Goal: Transaction & Acquisition: Purchase product/service

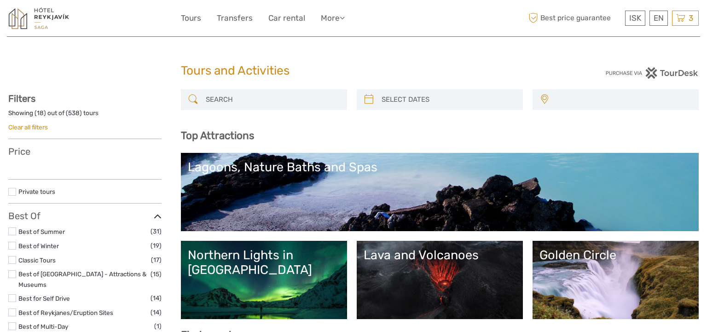
select select
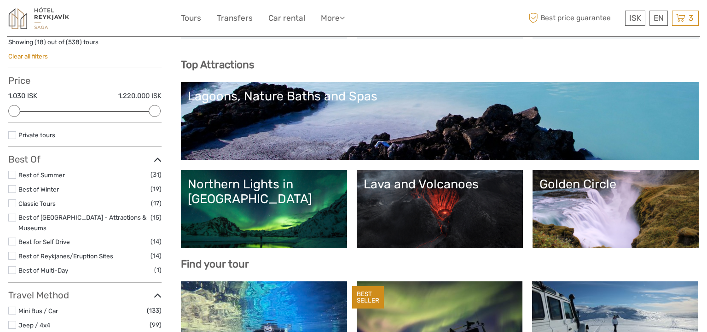
scroll to position [86, 0]
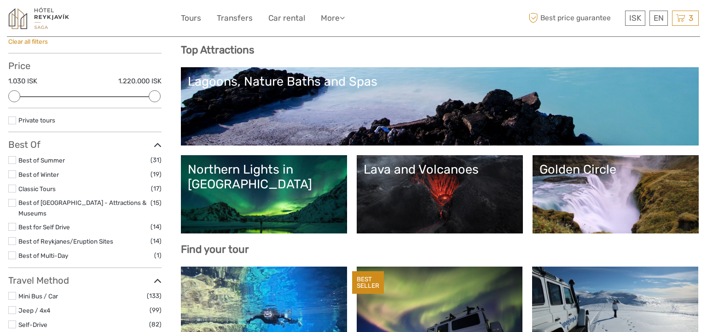
click at [11, 201] on label at bounding box center [12, 203] width 8 height 8
click at [0, 0] on input "checkbox" at bounding box center [0, 0] width 0 height 0
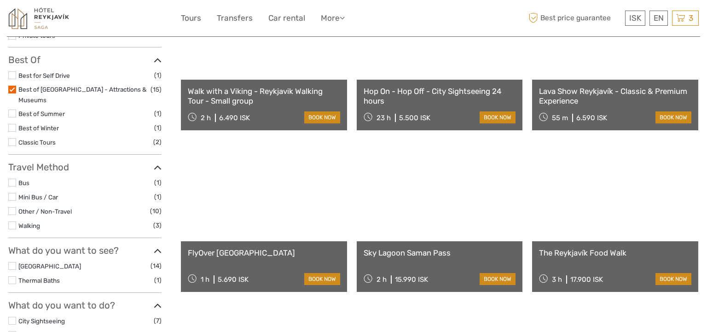
scroll to position [204, 0]
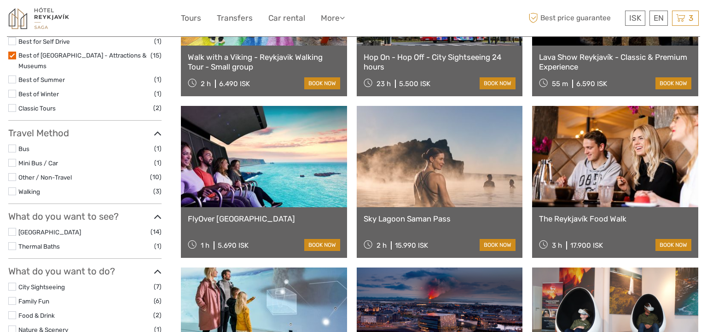
click at [427, 169] on link at bounding box center [440, 156] width 166 height 101
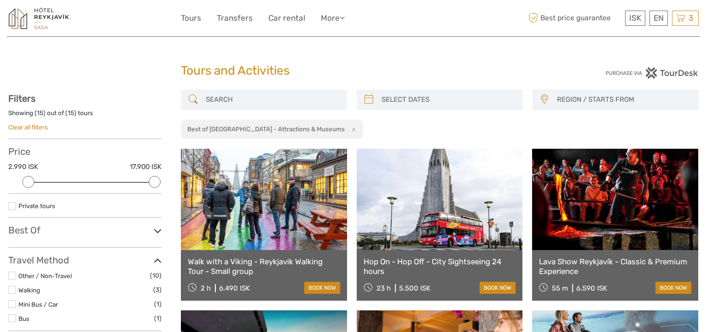
select select
click at [226, 102] on input "search" at bounding box center [272, 100] width 140 height 16
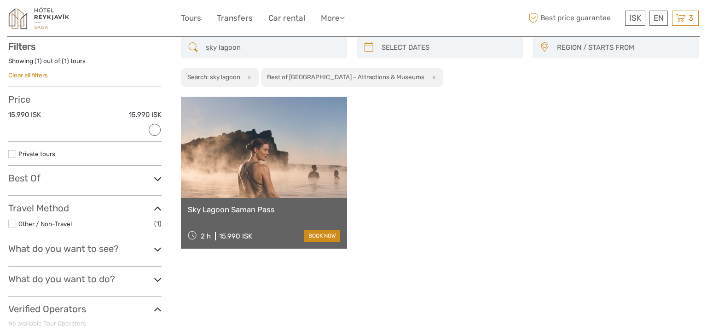
scroll to position [52, 0]
type input "sky lagoon"
type input "05/10/2025"
click at [408, 44] on input "search" at bounding box center [448, 48] width 140 height 16
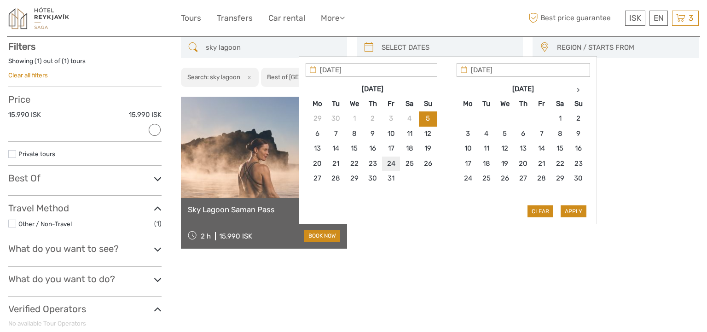
type input "24/10/2025"
type input "31/10/2025"
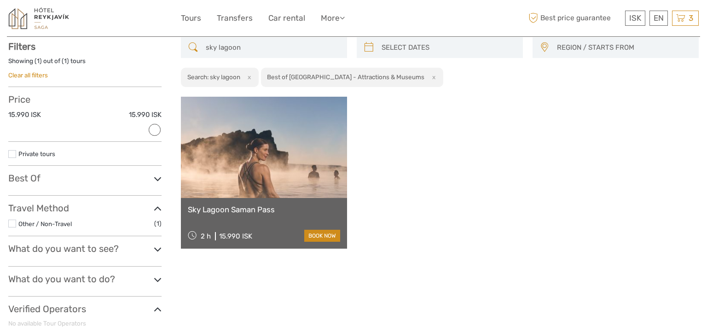
click at [453, 266] on div "sky lagoon REGION / STARTS FROM Capital Region North Reykjanes / Keflavík South…" at bounding box center [440, 204] width 518 height 335
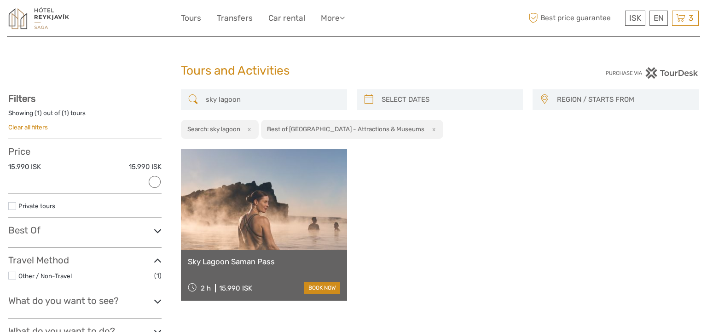
type input "05/10/2025"
click at [413, 96] on input "search" at bounding box center [448, 100] width 140 height 16
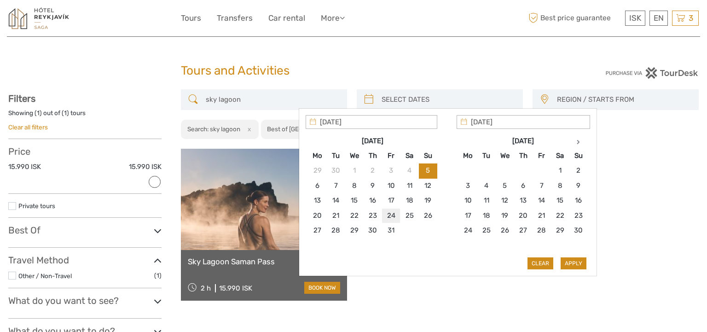
type input "24/10/2025"
type input "25/10/2025"
click at [640, 297] on div "Sky Lagoon Saman Pass 2 h 15.990 ISK book now" at bounding box center [440, 225] width 518 height 152
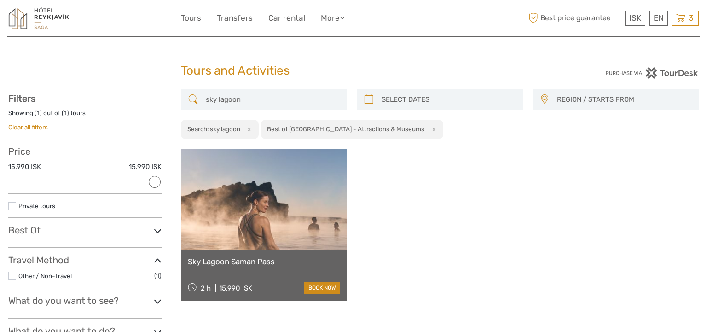
type input "05/10/2025"
click at [408, 96] on input "search" at bounding box center [448, 100] width 140 height 16
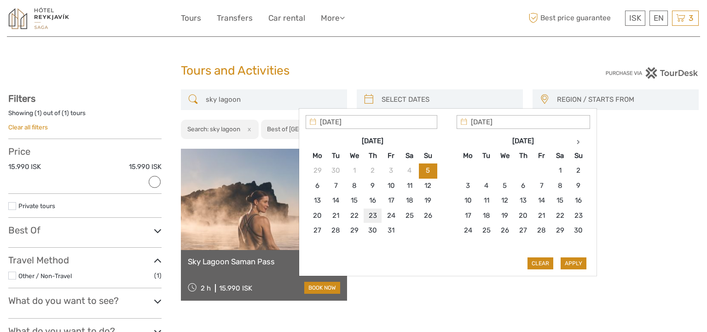
type input "23/10/2025"
click at [577, 263] on button "Apply" at bounding box center [574, 263] width 26 height 12
type input "23/10/2025 - 23/10/2025"
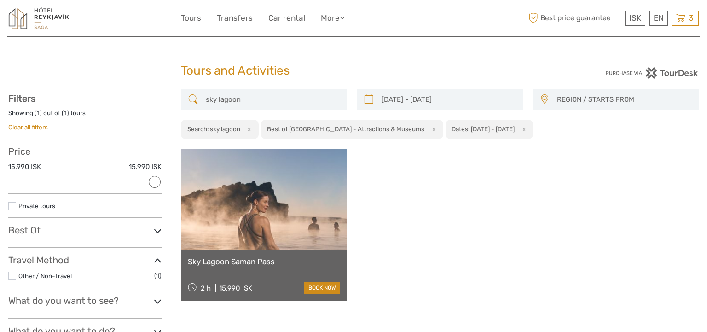
click at [601, 100] on span "REGION / STARTS FROM" at bounding box center [623, 99] width 141 height 15
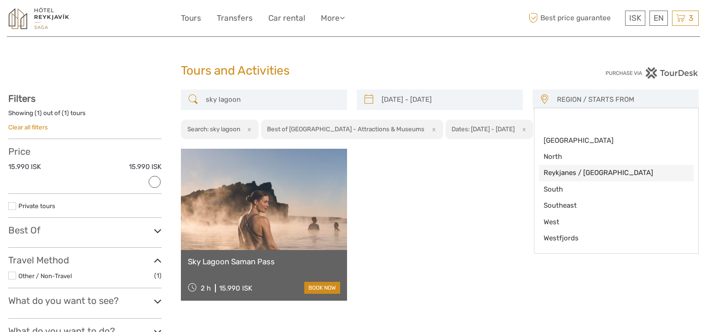
click at [596, 175] on span "Reykjanes / Keflavík" at bounding box center [609, 173] width 130 height 10
select select "Reykjanes / Keflavík"
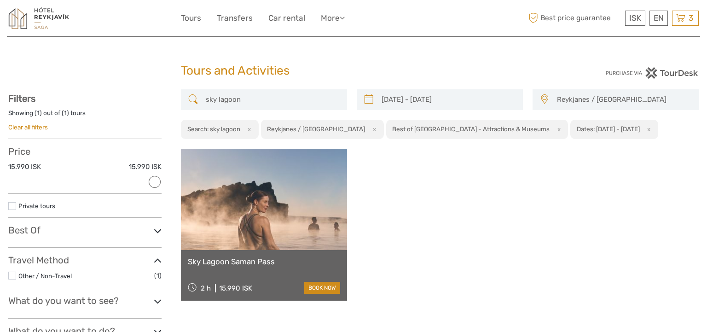
scroll to position [11, 0]
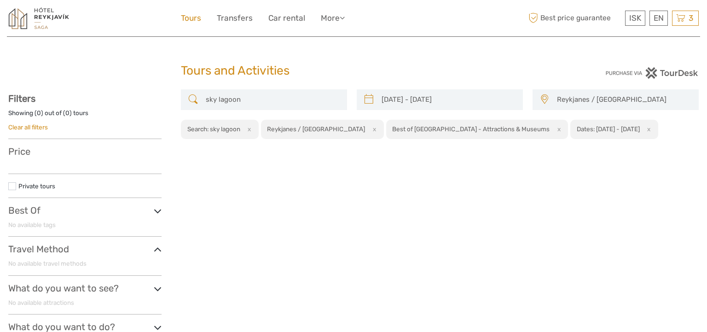
click at [191, 17] on link "Tours" at bounding box center [191, 18] width 20 height 13
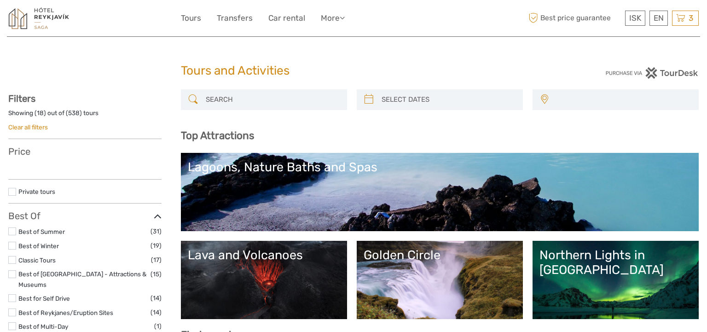
select select
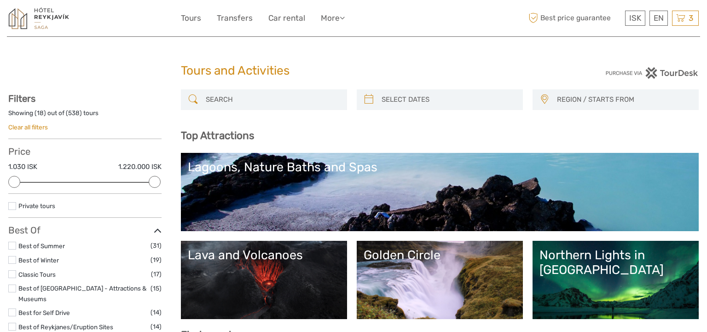
click at [323, 197] on link "Lagoons, Nature Baths and Spas" at bounding box center [440, 192] width 504 height 64
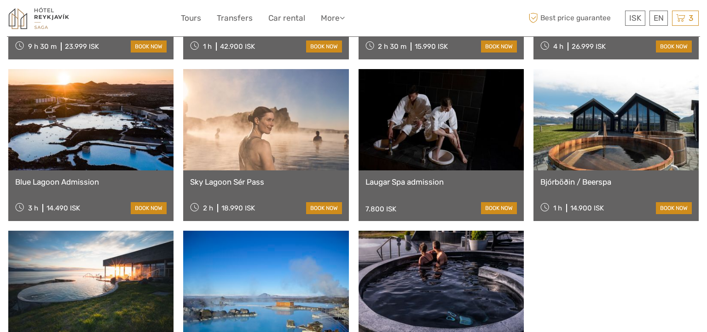
scroll to position [672, 0]
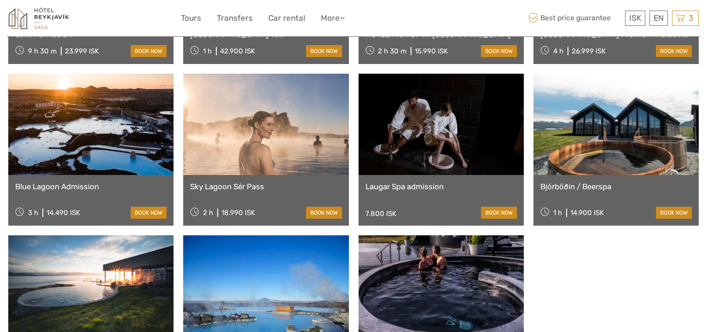
click at [280, 161] on link at bounding box center [265, 124] width 165 height 101
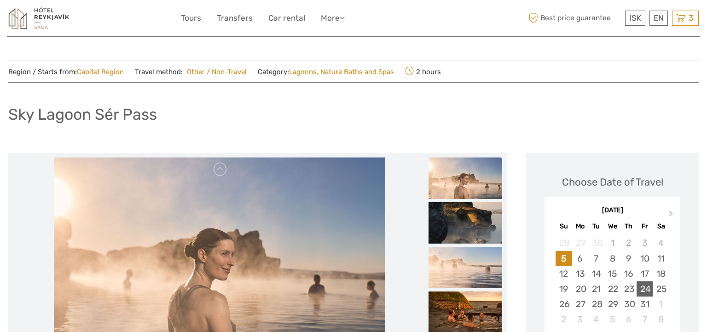
click at [641, 294] on div "24" at bounding box center [645, 288] width 16 height 15
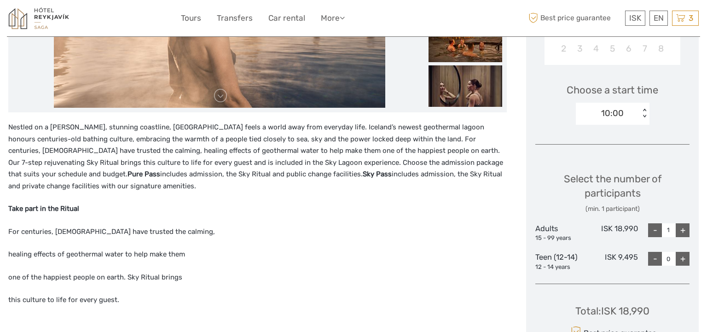
scroll to position [358, 0]
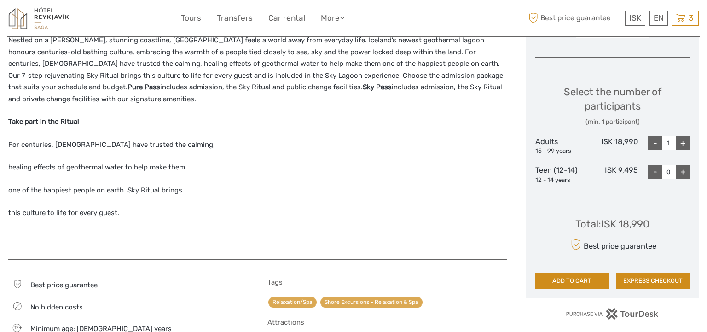
click at [690, 140] on div "Choose Date of Travel Next Month October 2025 Su Mo Tu We Th Fr Sa 28 29 30 1 2…" at bounding box center [612, 46] width 173 height 502
click at [686, 141] on div "+" at bounding box center [683, 143] width 14 height 14
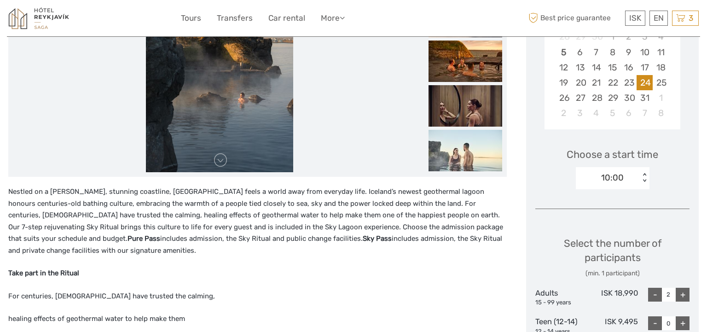
scroll to position [111, 0]
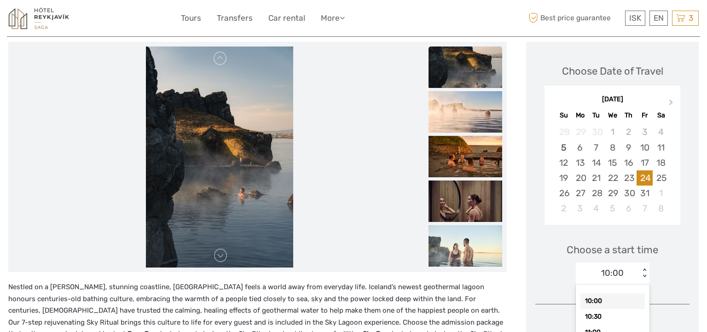
click at [643, 275] on div "option 10:00 selected, 1 of 11. 11 results available. Use Up and Down to choose…" at bounding box center [613, 273] width 74 height 22
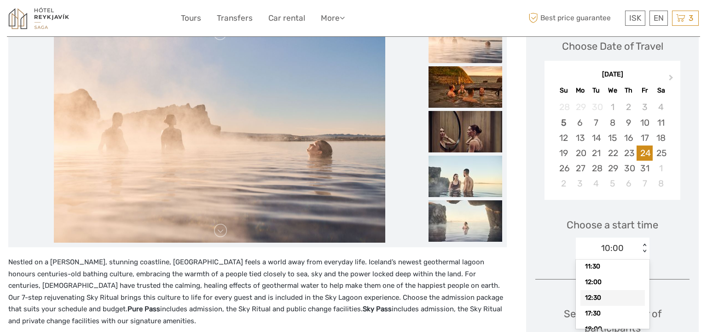
scroll to position [74, 0]
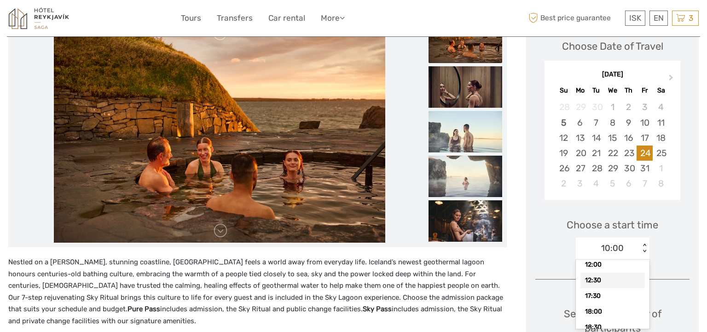
click at [594, 281] on div "12:30" at bounding box center [612, 281] width 64 height 16
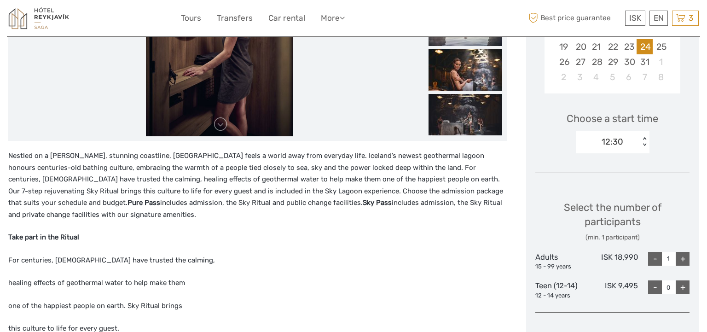
scroll to position [270, 0]
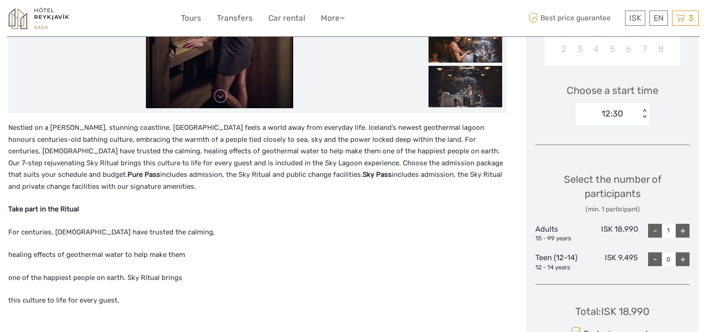
click at [683, 229] on div "+" at bounding box center [683, 231] width 14 height 14
type input "2"
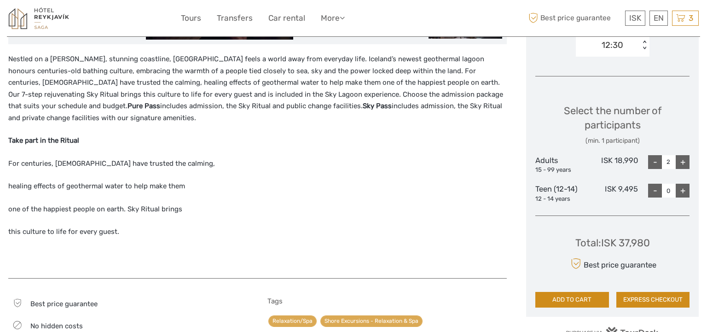
scroll to position [360, 0]
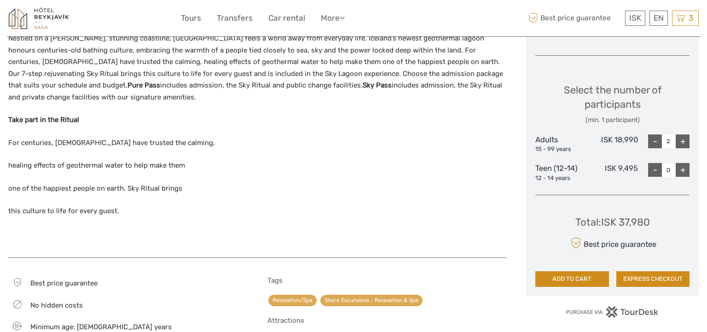
click at [571, 281] on button "ADD TO CART" at bounding box center [572, 279] width 74 height 16
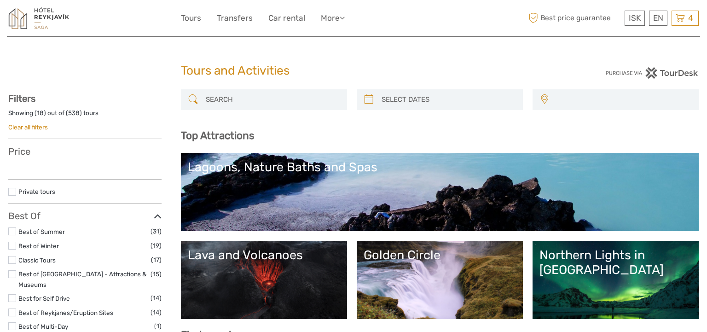
select select
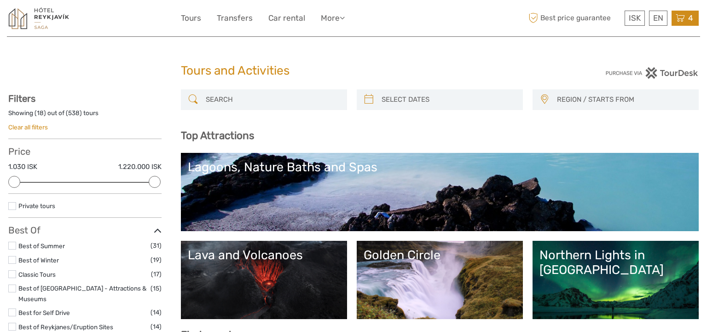
click at [679, 17] on icon at bounding box center [680, 18] width 9 height 12
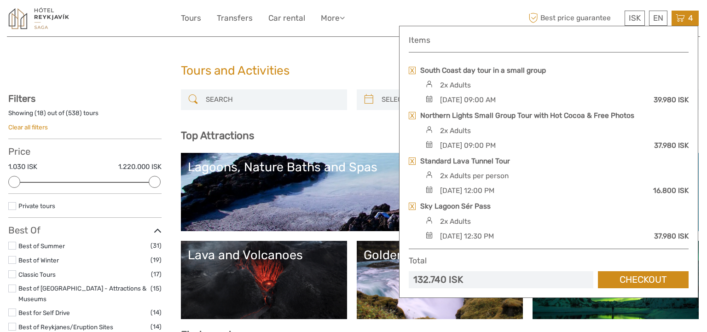
click at [411, 70] on link at bounding box center [412, 70] width 7 height 7
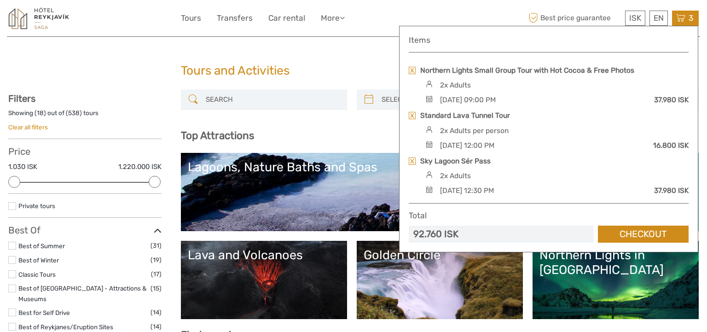
click at [411, 70] on link at bounding box center [412, 70] width 7 height 7
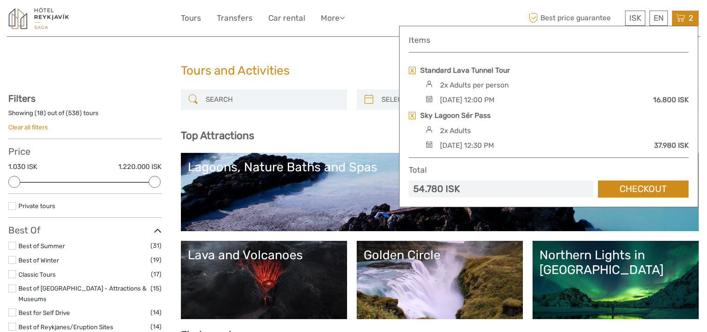
click at [411, 70] on link at bounding box center [412, 70] width 7 height 7
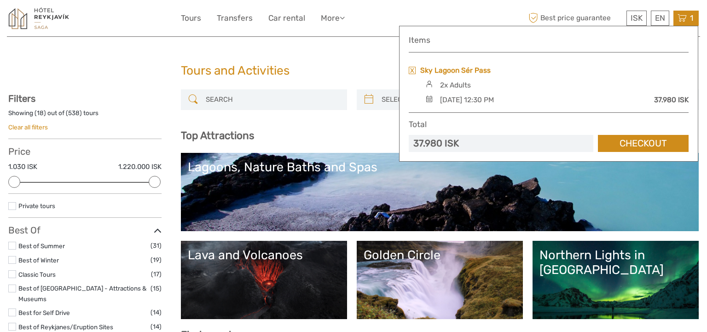
click at [451, 69] on link "Sky Lagoon Sér Pass" at bounding box center [455, 70] width 70 height 10
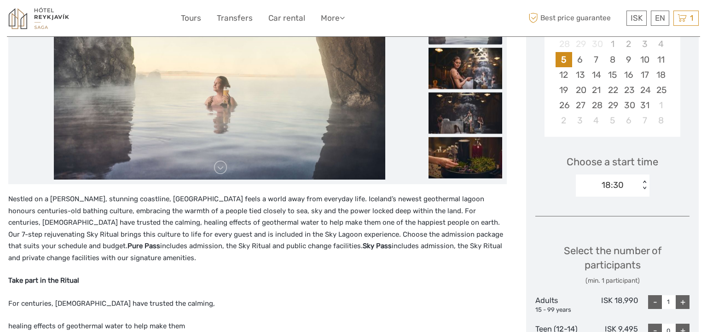
scroll to position [203, 0]
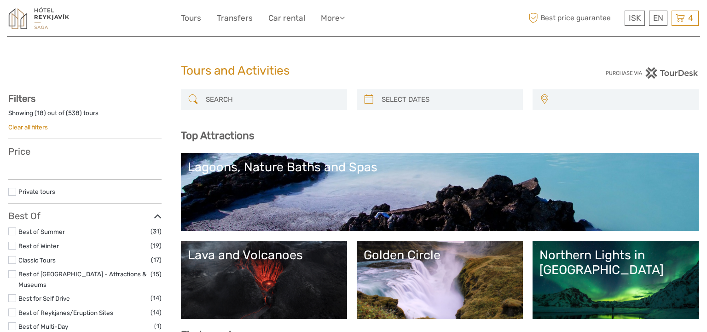
select select
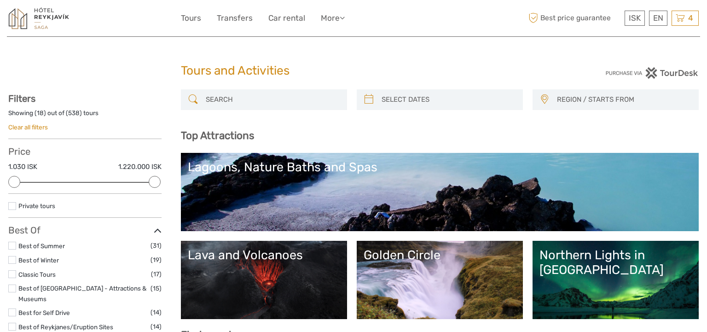
click at [330, 165] on div "Lagoons, Nature Baths and Spas" at bounding box center [440, 167] width 504 height 15
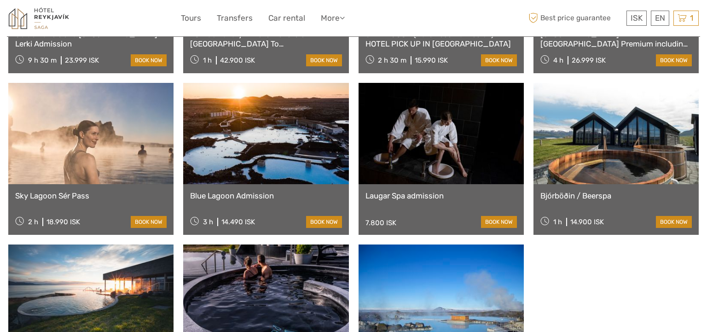
scroll to position [644, 0]
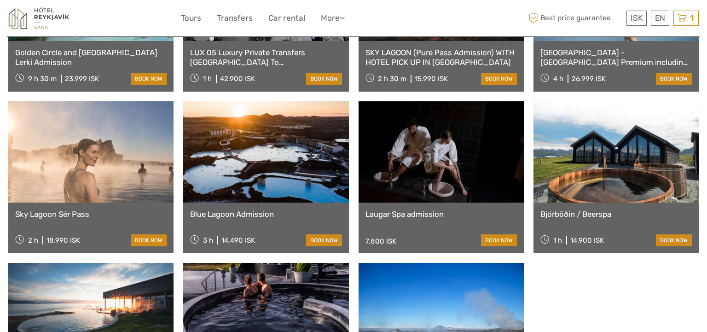
click at [106, 201] on link at bounding box center [90, 151] width 165 height 101
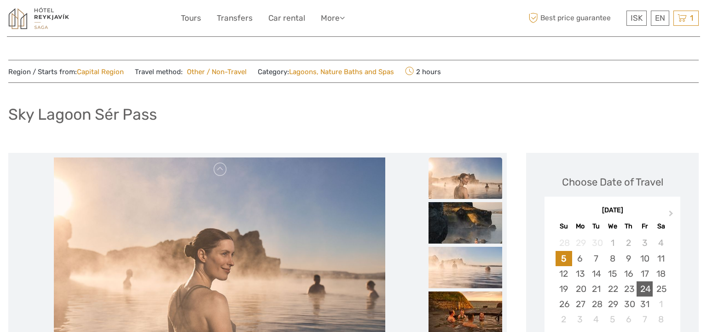
click at [642, 290] on div "24" at bounding box center [645, 288] width 16 height 15
click at [693, 279] on div "Choose Date of Travel Next Month [DATE] Su Mo Tu We Th Fr Sa 28 29 30 1 2 3 4 5…" at bounding box center [612, 273] width 173 height 240
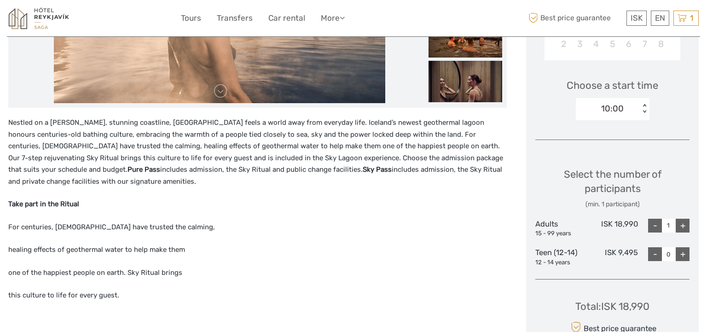
scroll to position [276, 0]
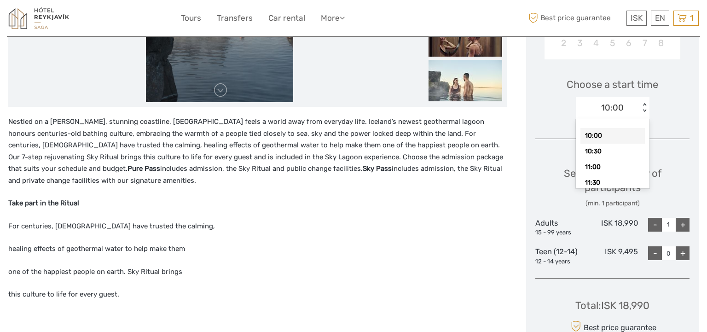
click at [639, 109] on div "10:00" at bounding box center [608, 108] width 64 height 14
click at [594, 182] on div "11:30" at bounding box center [612, 183] width 64 height 16
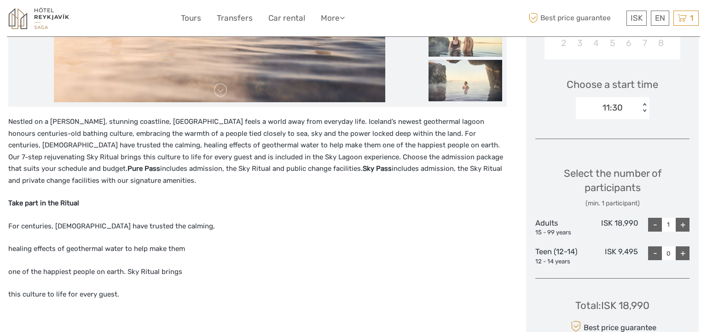
click at [680, 226] on div "+" at bounding box center [683, 225] width 14 height 14
type input "2"
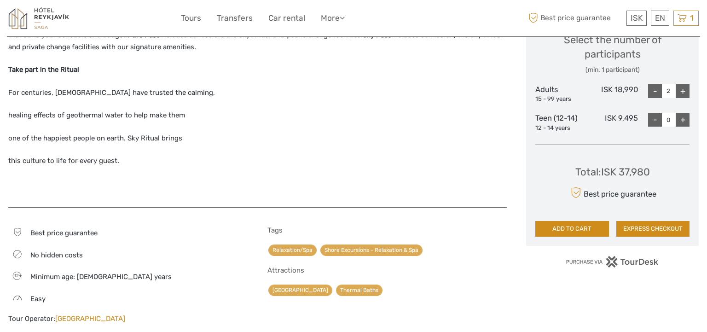
scroll to position [424, 0]
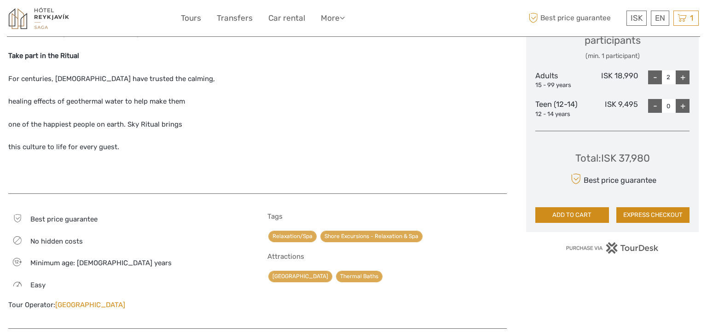
click at [582, 212] on button "ADD TO CART" at bounding box center [572, 215] width 74 height 16
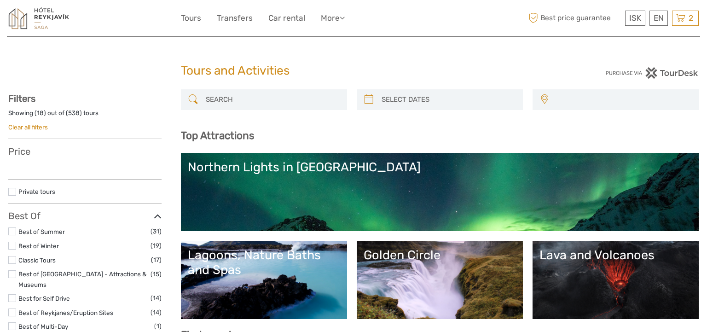
select select
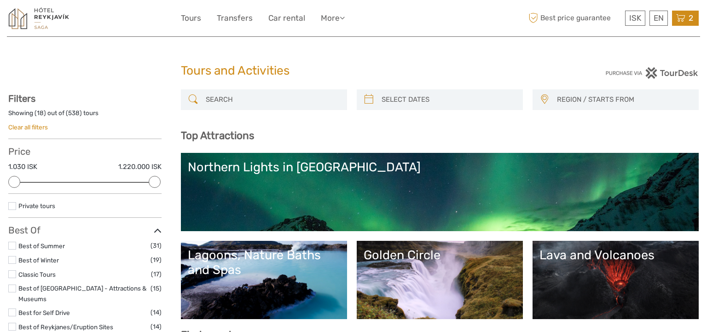
click at [679, 21] on icon at bounding box center [680, 18] width 9 height 12
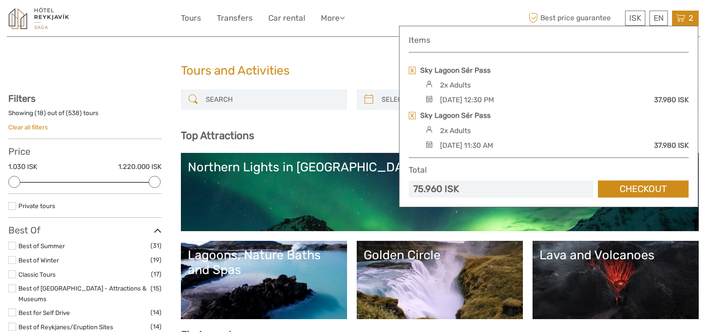
click at [412, 116] on link at bounding box center [412, 115] width 7 height 7
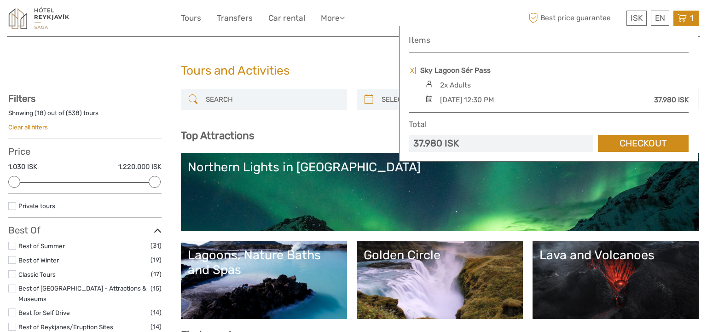
click at [633, 144] on link "Checkout" at bounding box center [643, 143] width 91 height 17
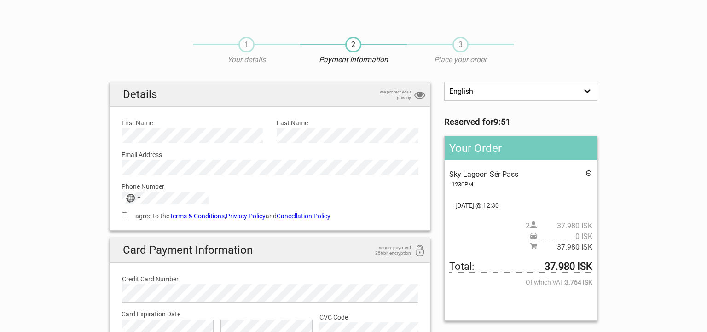
click at [155, 158] on label "Email Address" at bounding box center [270, 155] width 297 height 10
click at [135, 197] on div "No country selected" at bounding box center [132, 198] width 21 height 12
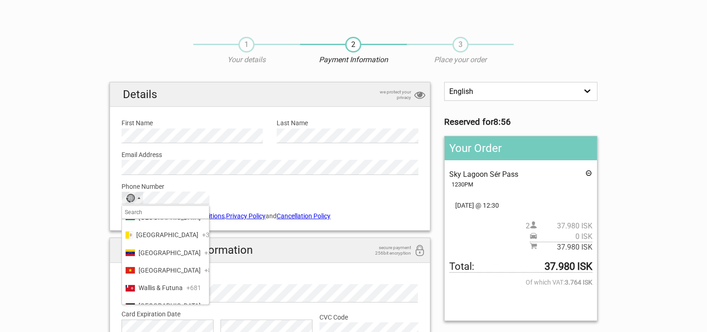
scroll to position [4289, 0]
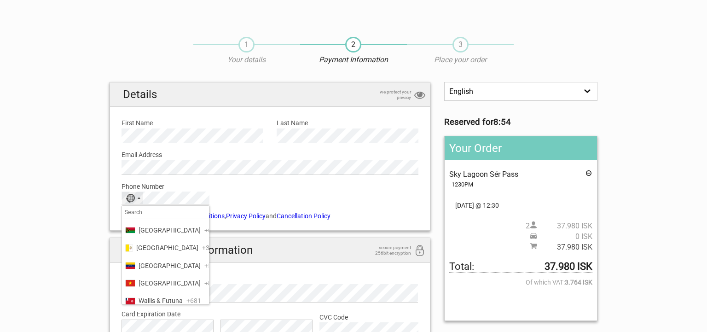
click at [168, 182] on span "[GEOGRAPHIC_DATA]" at bounding box center [170, 177] width 62 height 10
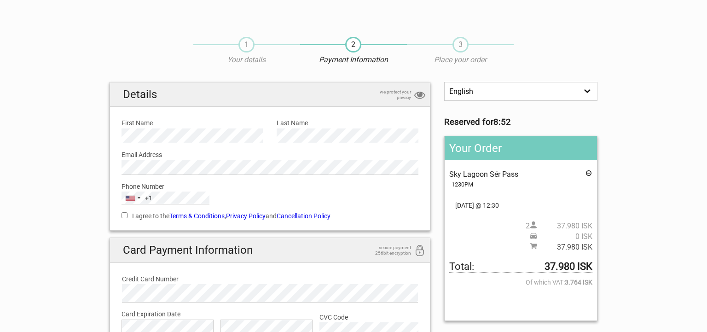
click at [123, 211] on label "I agree to the Terms & Conditions , Privacy Policy and Cancellation Policy" at bounding box center [270, 216] width 297 height 10
click at [123, 212] on input "I agree to the Terms & Conditions , Privacy Policy and Cancellation Policy" at bounding box center [125, 215] width 6 height 6
checkbox input "true"
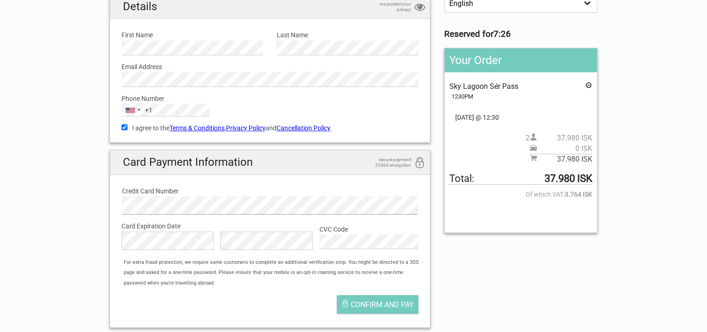
scroll to position [107, 0]
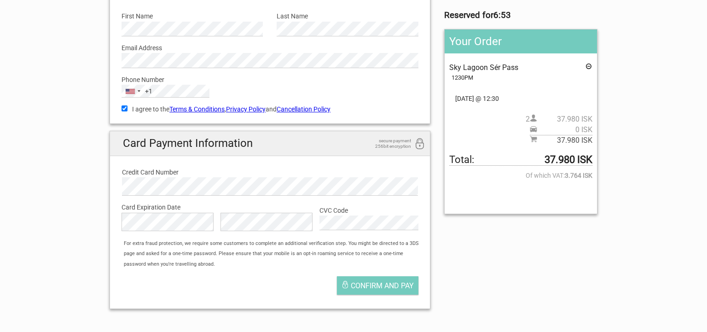
click at [349, 213] on label "CVC Code" at bounding box center [368, 210] width 99 height 10
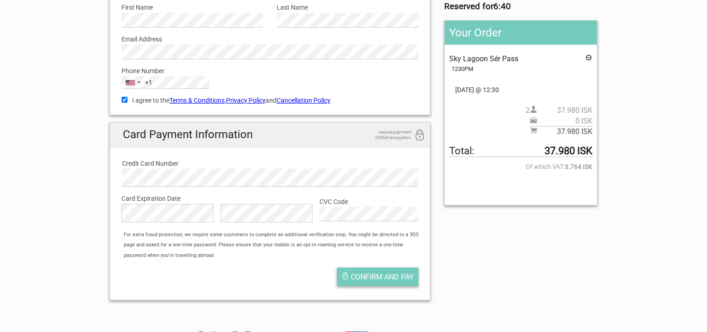
click at [388, 279] on span "Confirm and pay" at bounding box center [382, 277] width 63 height 9
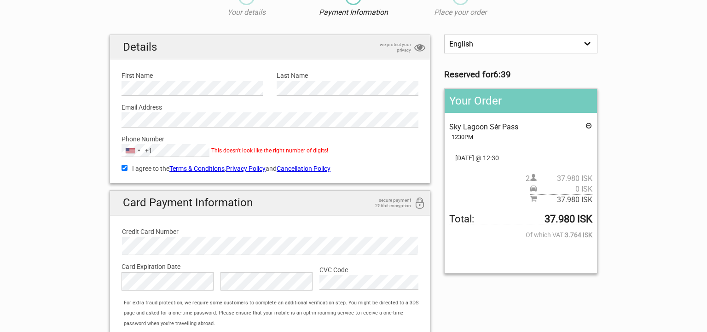
scroll to position [0, 0]
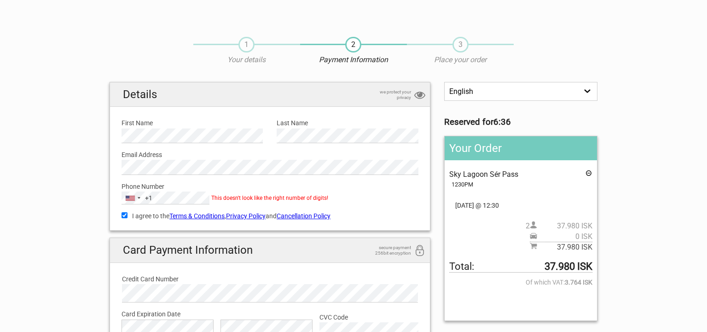
click at [159, 190] on label "Phone Number" at bounding box center [270, 186] width 297 height 10
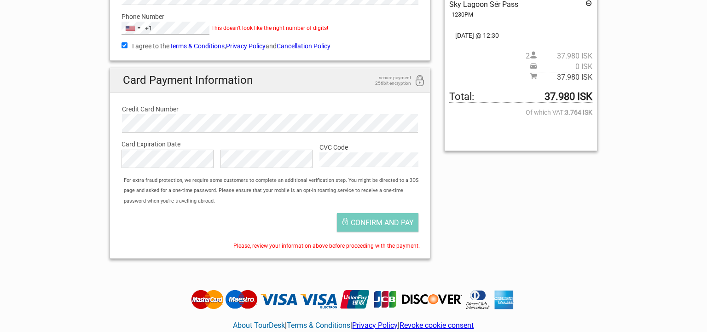
scroll to position [171, 0]
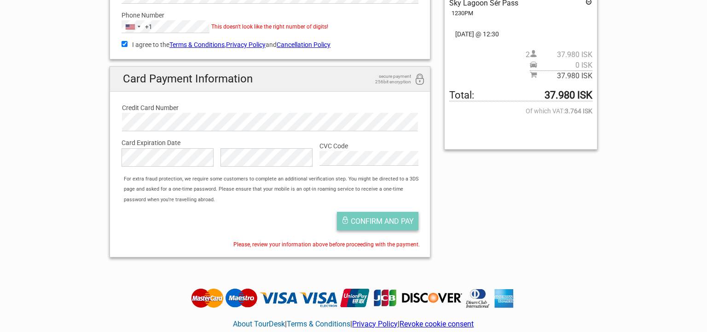
click at [395, 224] on span "Confirm and pay" at bounding box center [382, 221] width 63 height 9
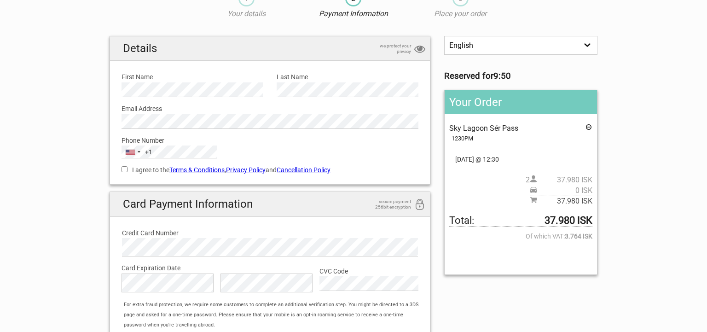
scroll to position [80, 0]
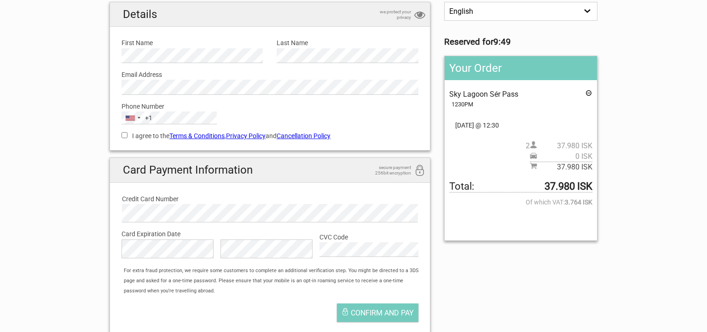
click at [124, 133] on input "I agree to the Terms & Conditions , Privacy Policy and Cancellation Policy" at bounding box center [125, 135] width 6 height 6
checkbox input "true"
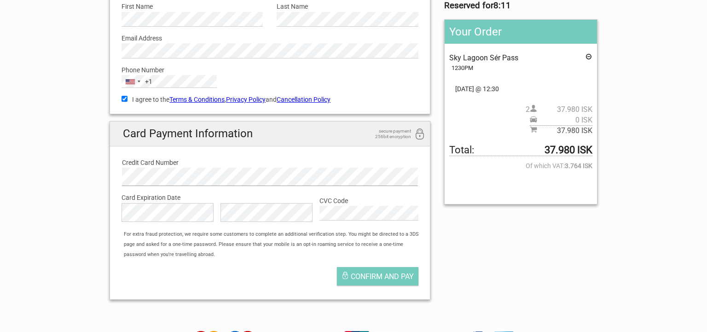
scroll to position [149, 0]
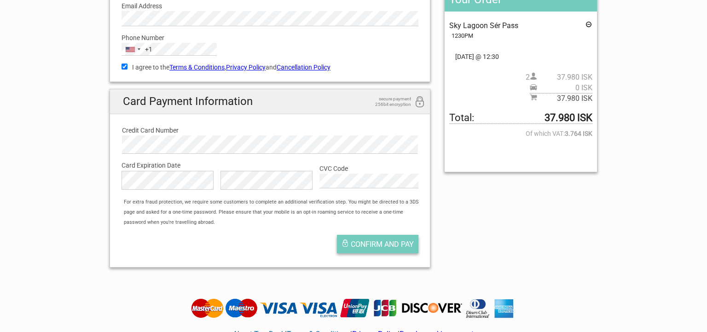
click at [366, 242] on span "Confirm and pay" at bounding box center [382, 244] width 63 height 9
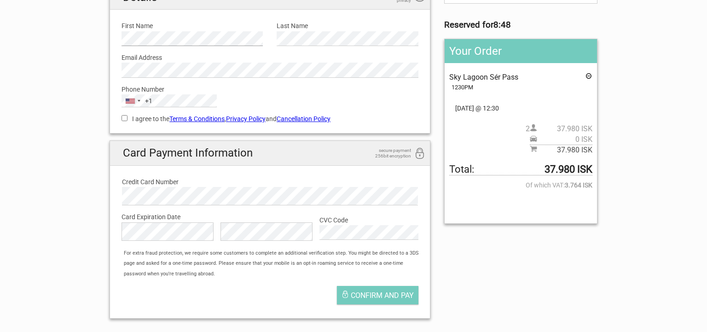
scroll to position [98, 0]
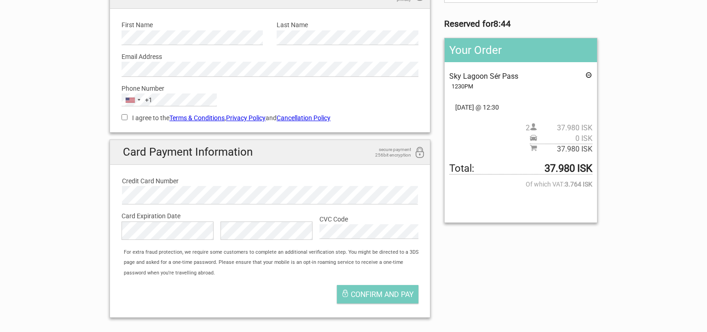
click at [124, 116] on input "I agree to the Terms & Conditions , Privacy Policy and Cancellation Policy" at bounding box center [125, 117] width 6 height 6
checkbox input "true"
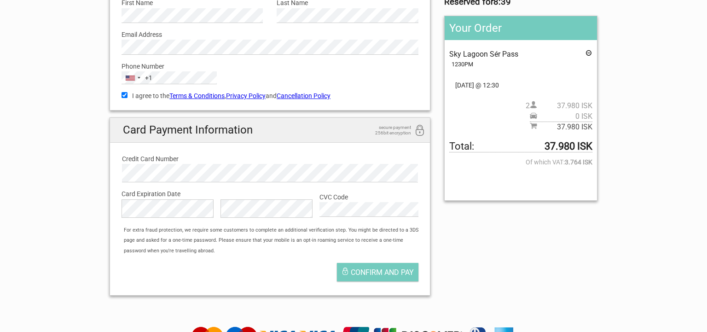
scroll to position [122, 0]
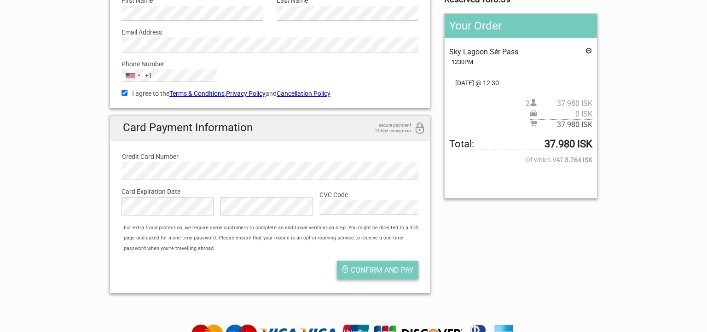
click at [376, 264] on button "Confirm and pay" at bounding box center [377, 270] width 81 height 18
click at [375, 269] on span "Confirm and pay" at bounding box center [382, 270] width 63 height 9
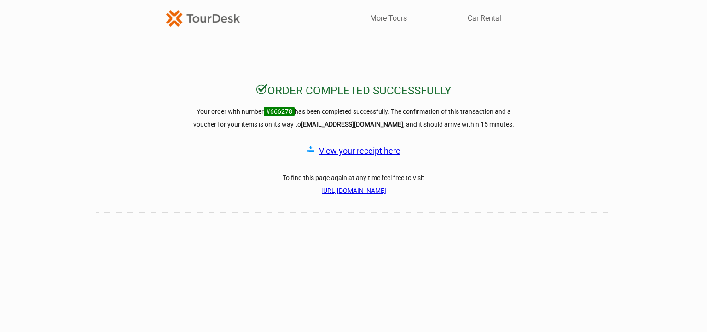
click at [366, 149] on link "View your receipt here" at bounding box center [359, 151] width 81 height 10
